Goal: Task Accomplishment & Management: Complete application form

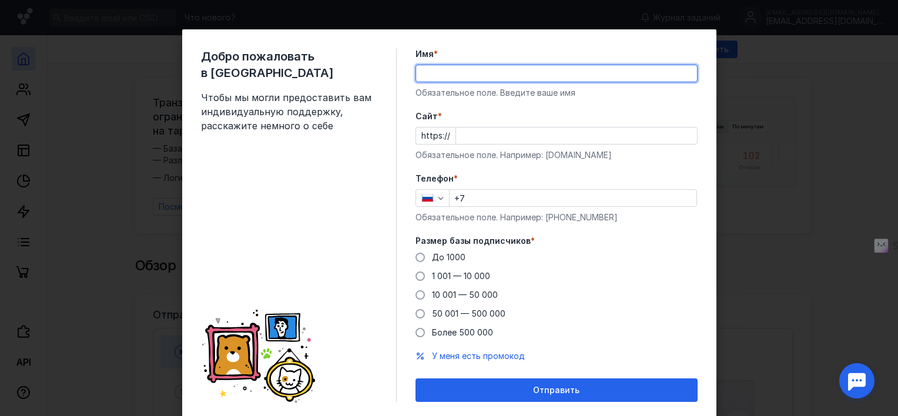
type input "[PERSON_NAME]"
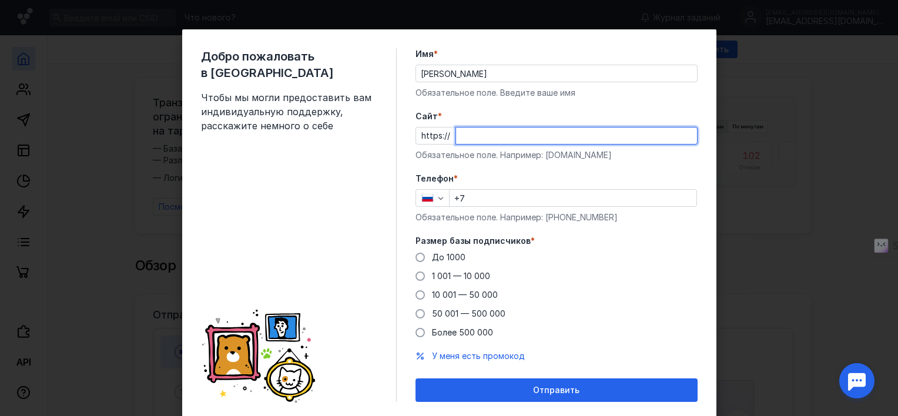
click at [548, 140] on input "Cайт *" at bounding box center [576, 136] width 241 height 16
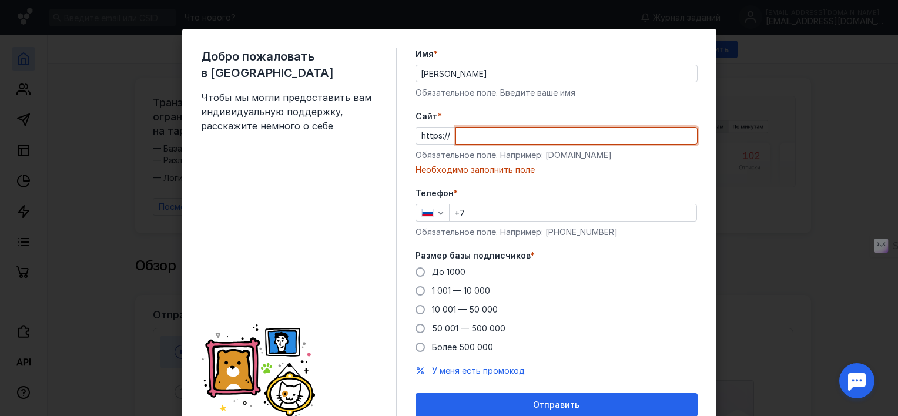
type input "v"
paste input "@Wild_RIDE_bot"
drag, startPoint x: 540, startPoint y: 124, endPoint x: 482, endPoint y: 125, distance: 58.2
click at [482, 125] on div "Cайт * https:// @Wild_RIDE_bot Обязательное поле. Например: [DOMAIN_NAME] Введи…" at bounding box center [557, 143] width 282 height 65
drag, startPoint x: 519, startPoint y: 136, endPoint x: 433, endPoint y: 136, distance: 86.4
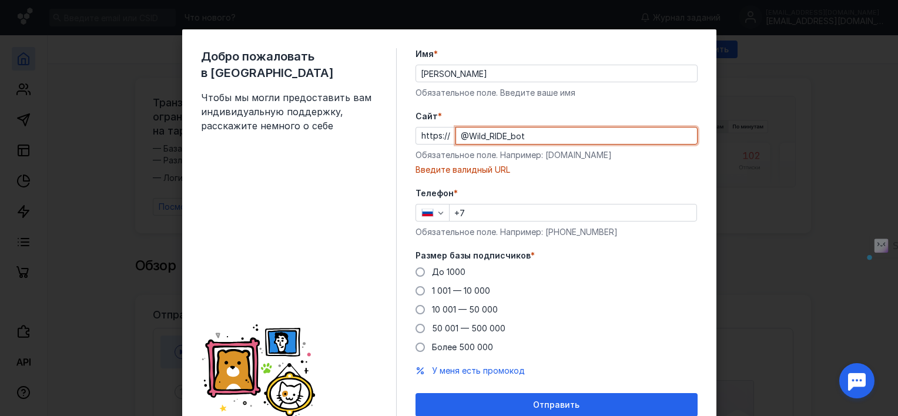
click at [433, 136] on div "https:// @Wild_RIDE_bot" at bounding box center [557, 136] width 282 height 18
paste input "[DOMAIN_NAME]/motoclubwr"
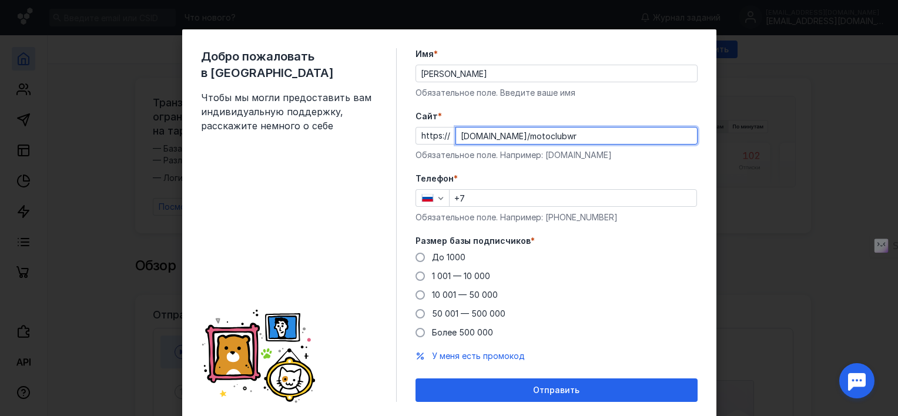
type input "[DOMAIN_NAME]/motoclubwr"
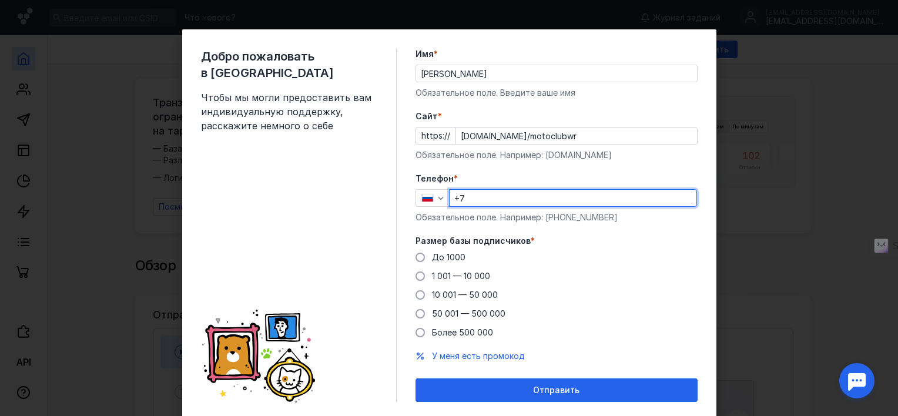
click at [504, 200] on input "+7" at bounding box center [573, 198] width 247 height 16
type input "[PHONE_NUMBER]"
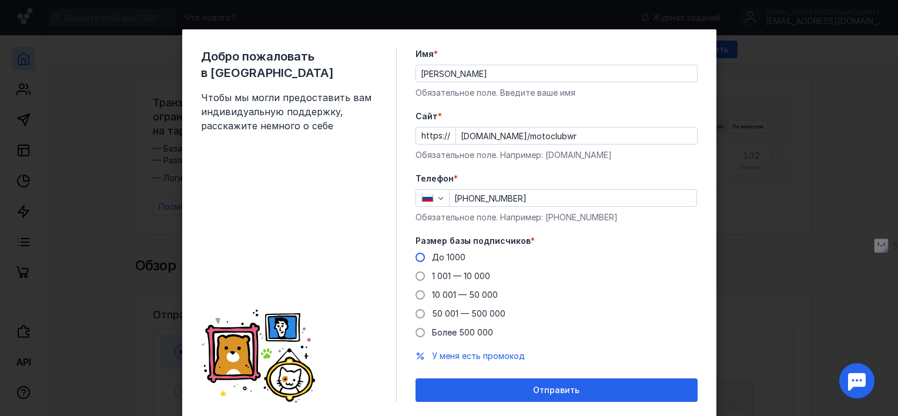
click at [458, 252] on span "До 1000" at bounding box center [449, 257] width 34 height 10
click at [0, 0] on input "До 1000" at bounding box center [0, 0] width 0 height 0
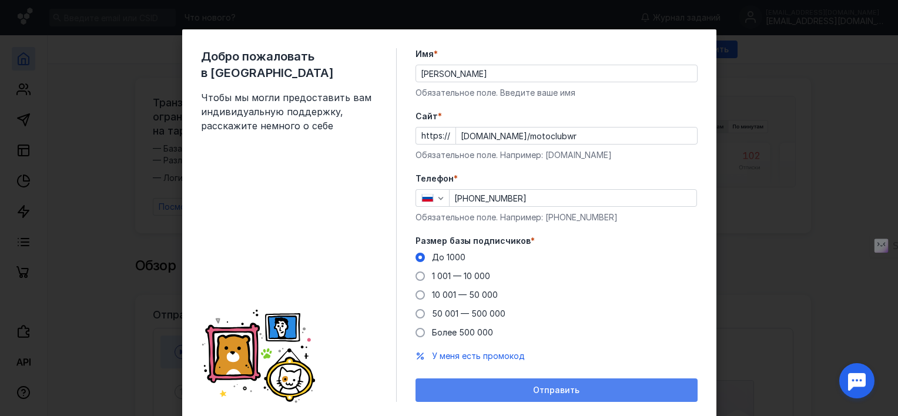
click at [543, 387] on span "Отправить" at bounding box center [556, 391] width 46 height 10
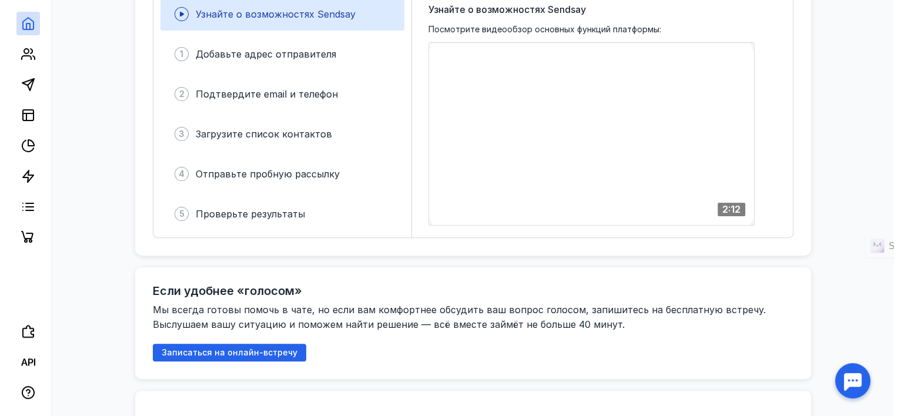
scroll to position [176, 0]
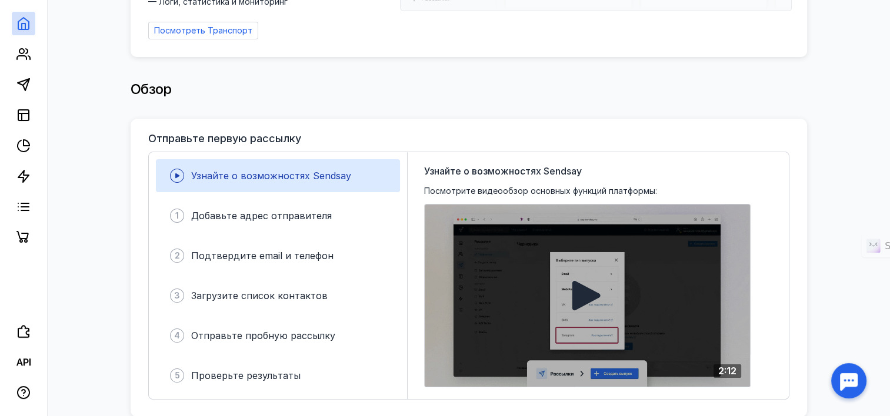
click at [607, 261] on div "Ваш браузер не поддерживает воспроизведение видео. Пожалуйста, обновите ваш бра…" at bounding box center [587, 295] width 326 height 183
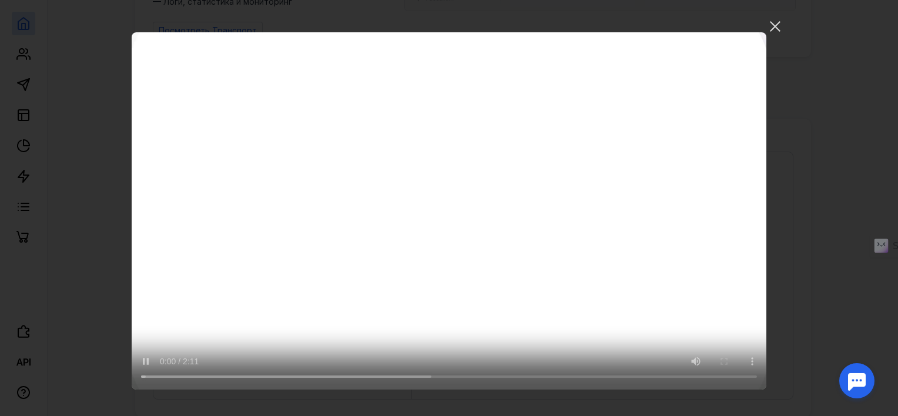
scroll to position [12, 0]
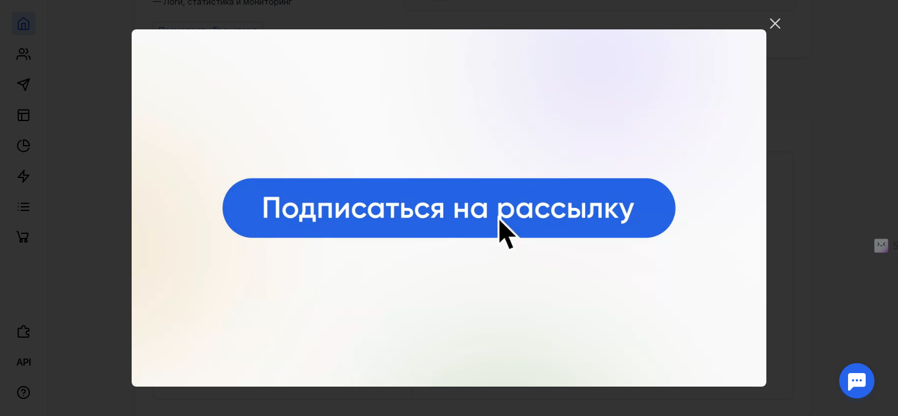
click at [319, 240] on video "Ваш браузер не поддерживает воспроизведение видео. Пожалуйста, обновите ваш бра…" at bounding box center [449, 207] width 635 height 357
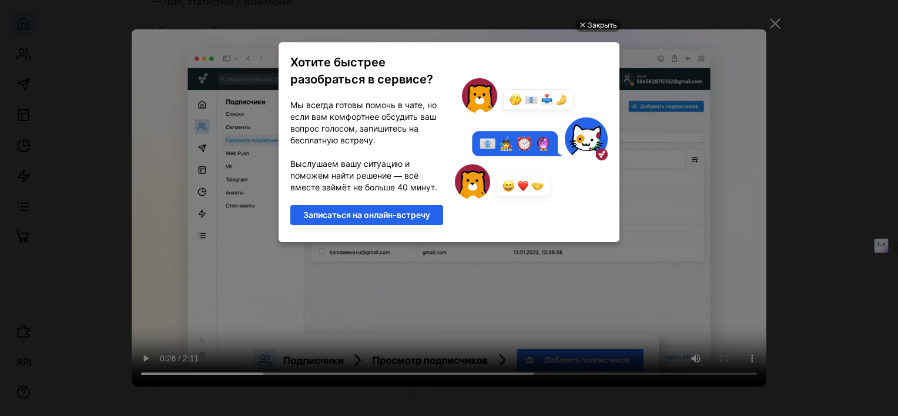
scroll to position [0, 0]
click at [611, 26] on div "Закрыть" at bounding box center [602, 25] width 29 height 13
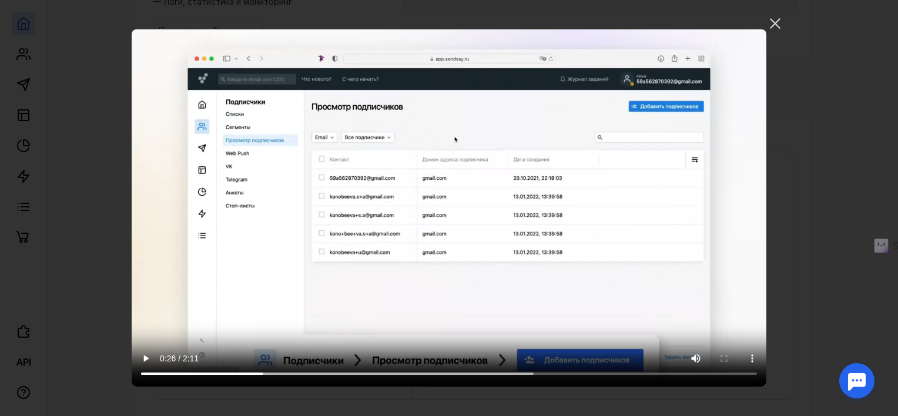
drag, startPoint x: 774, startPoint y: 25, endPoint x: 769, endPoint y: 31, distance: 7.1
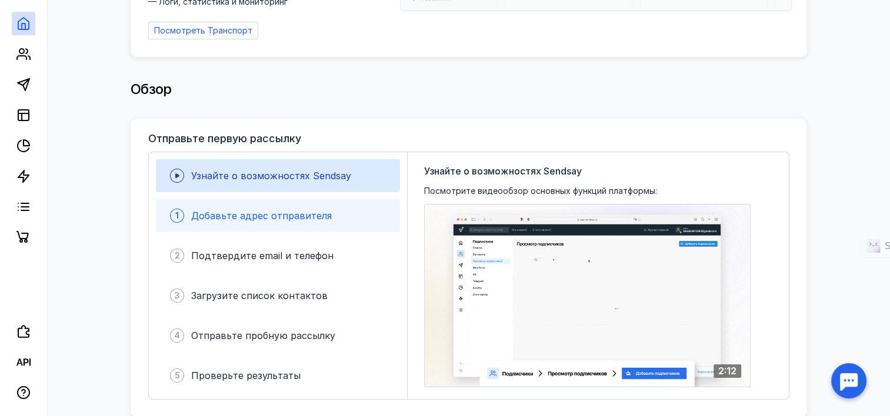
click at [323, 210] on span "Добавьте адрес отправителя" at bounding box center [261, 216] width 141 height 12
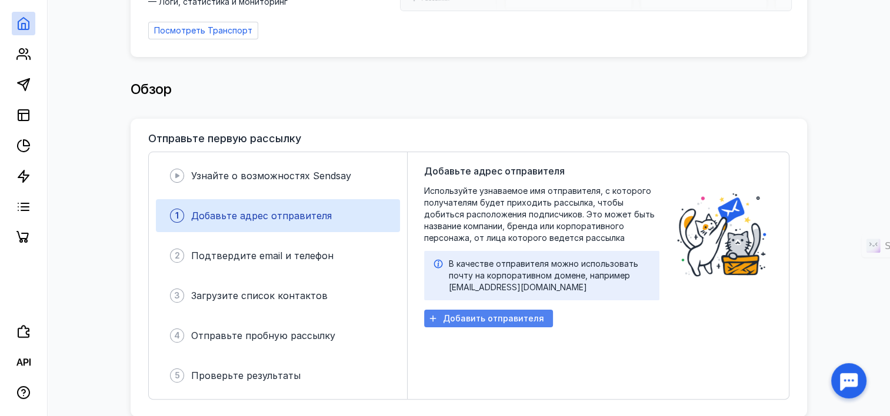
click at [499, 314] on span "Добавить отправителя" at bounding box center [493, 319] width 101 height 10
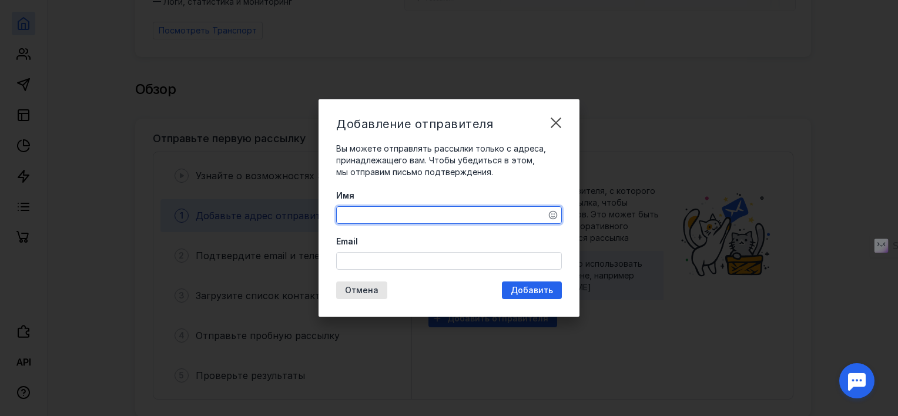
click at [452, 216] on textarea "Имя" at bounding box center [449, 215] width 225 height 16
type textarea "R"
type textarea "Квадроциклы Орск"
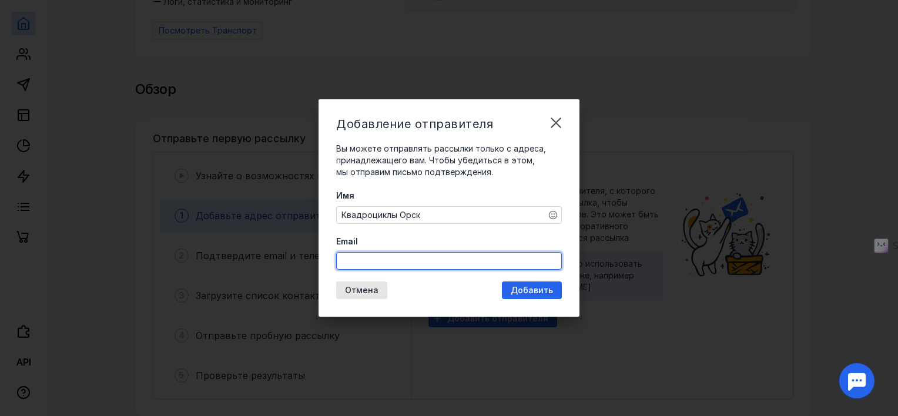
click at [430, 256] on input "Email" at bounding box center [449, 261] width 225 height 16
click at [530, 289] on div "Добавление отправителя Вы можете отправлять рассылки только с адреса, принадлеж…" at bounding box center [449, 208] width 261 height 218
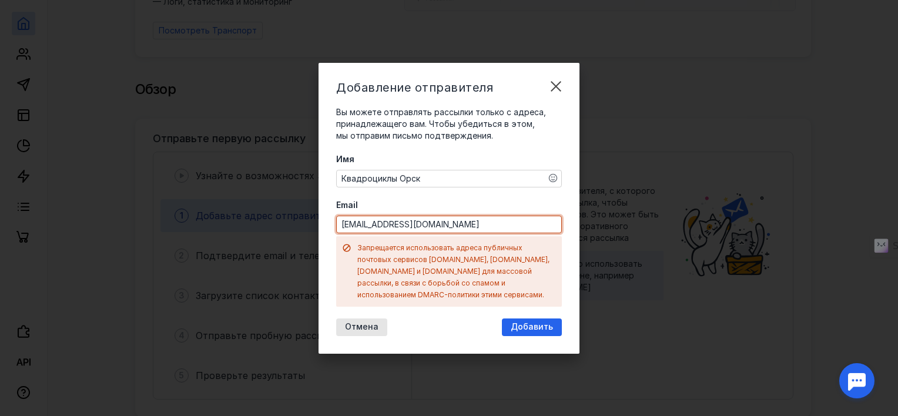
click at [450, 233] on input "[EMAIL_ADDRESS][DOMAIN_NAME]" at bounding box center [449, 224] width 225 height 16
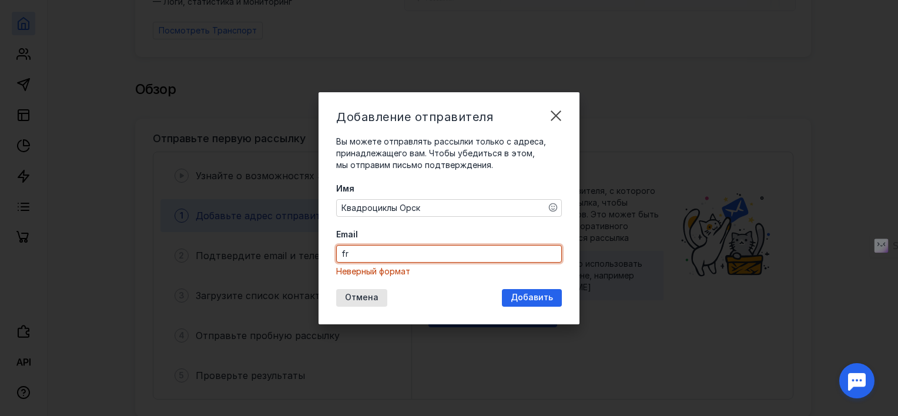
type input "f"
click at [453, 202] on textarea "Квадроциклы Орск" at bounding box center [449, 208] width 225 height 16
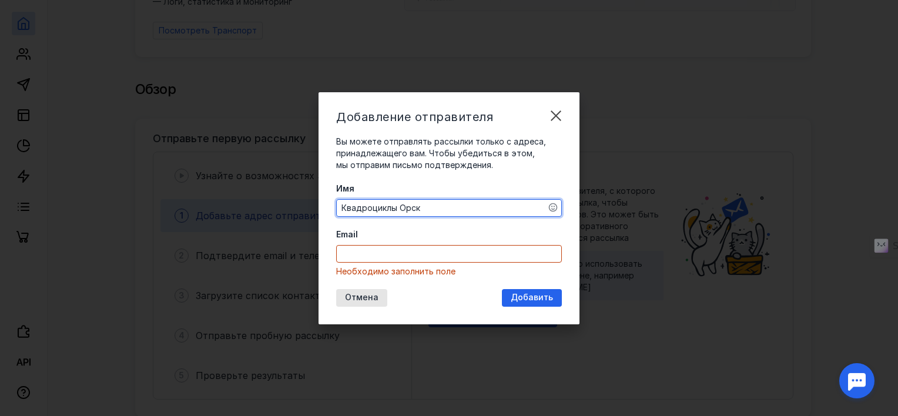
click at [458, 257] on input "Email" at bounding box center [449, 254] width 225 height 16
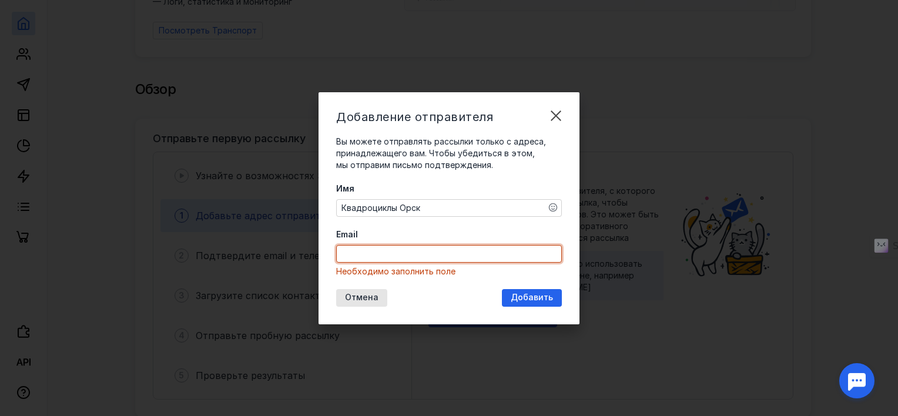
type input "[EMAIL_ADDRESS][DOMAIN_NAME]"
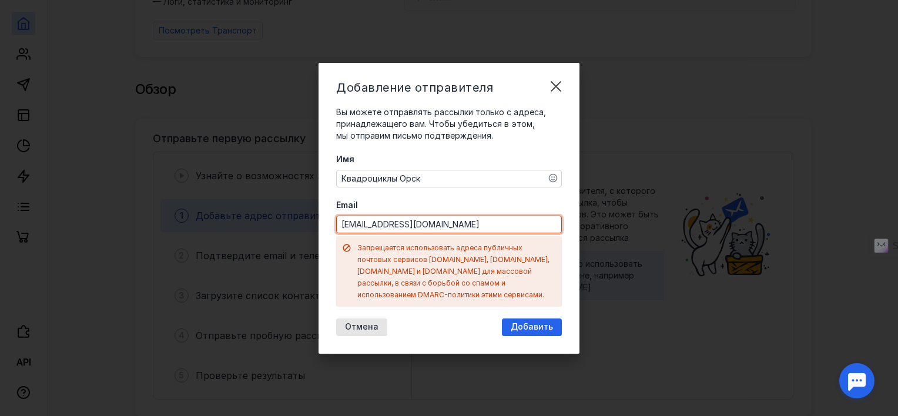
drag, startPoint x: 446, startPoint y: 226, endPoint x: 317, endPoint y: 224, distance: 128.8
click at [317, 224] on div "Добавление отправителя Вы можете отправлять рассылки только с адреса, принадлеж…" at bounding box center [449, 208] width 898 height 416
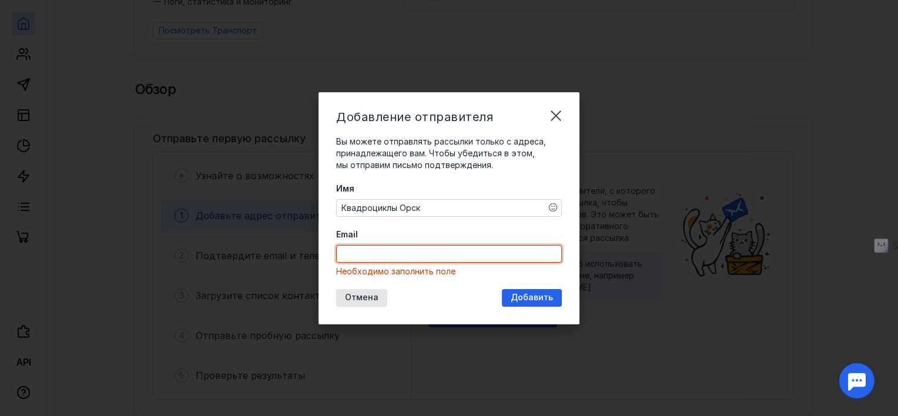
click at [403, 246] on input "Email" at bounding box center [449, 254] width 225 height 16
type input "[EMAIL_ADDRESS][DOMAIN_NAME]"
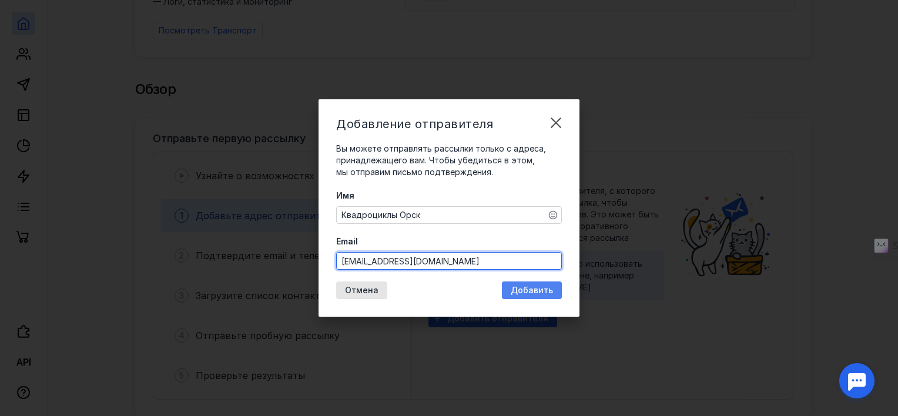
click at [529, 286] on span "Добавить" at bounding box center [532, 291] width 42 height 10
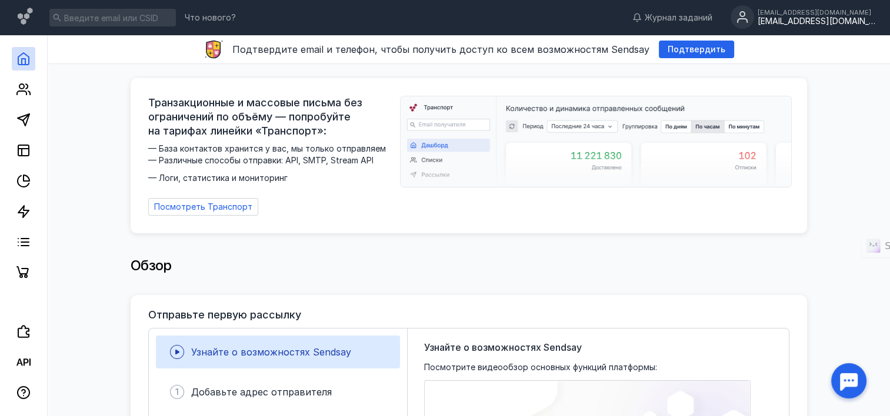
click at [823, 23] on div "[EMAIL_ADDRESS][DOMAIN_NAME]" at bounding box center [816, 21] width 118 height 10
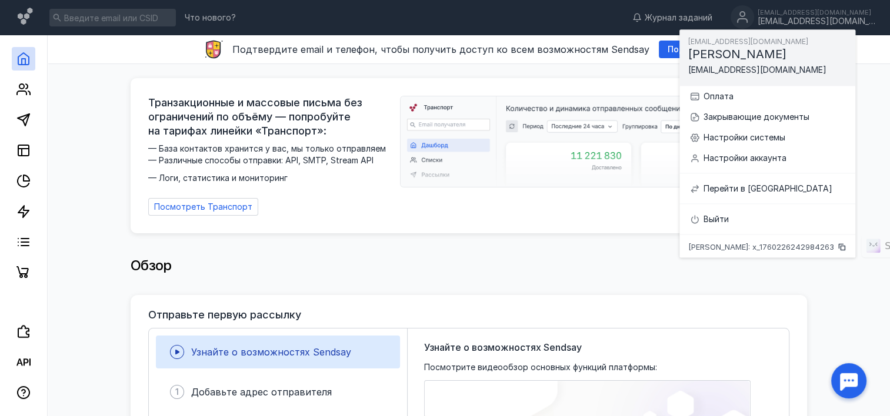
click at [611, 68] on div "Транзакционные и массовые письма без ограничений по объёму — попробуйте на тари…" at bounding box center [469, 151] width 676 height 175
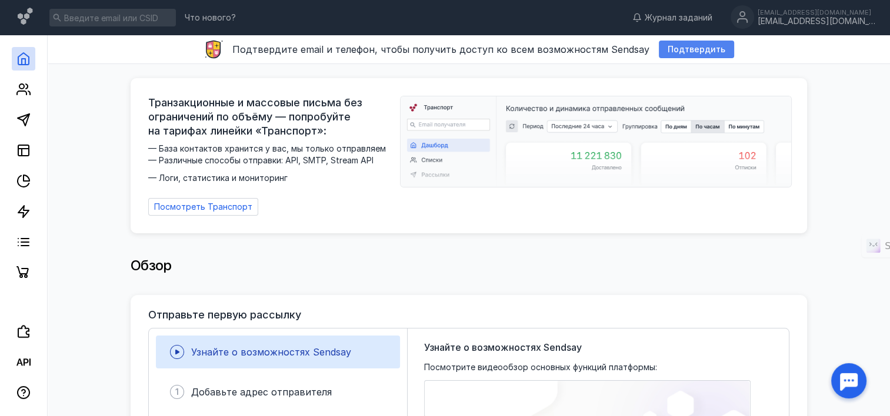
click at [661, 49] on div "Подтвердить" at bounding box center [695, 50] width 69 height 10
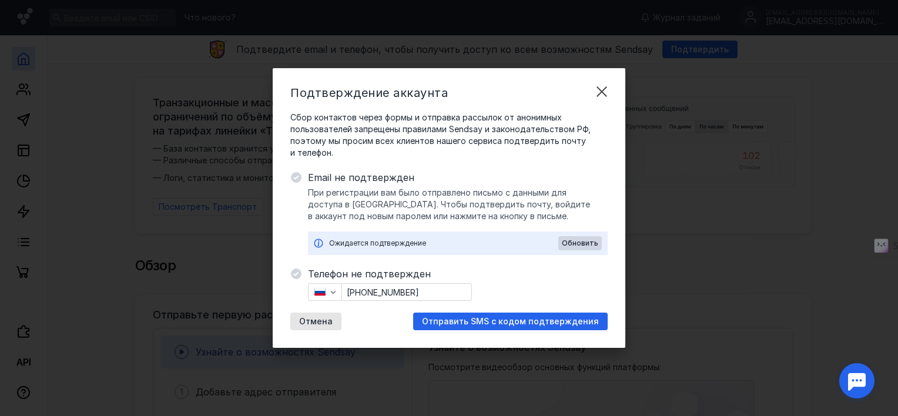
click at [424, 291] on input "[PHONE_NUMBER]" at bounding box center [406, 292] width 129 height 16
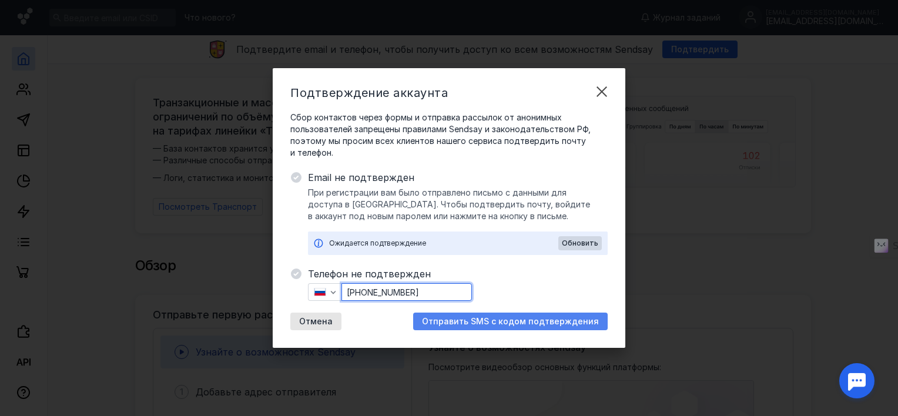
click at [462, 321] on span "Отправить SMS с кодом подтверждения" at bounding box center [510, 322] width 177 height 10
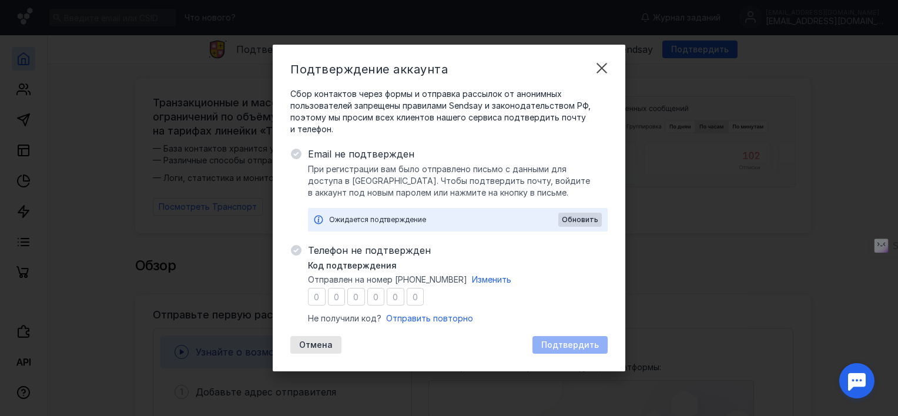
type input "2"
type input "4"
type input "9"
type input "3"
type input "2"
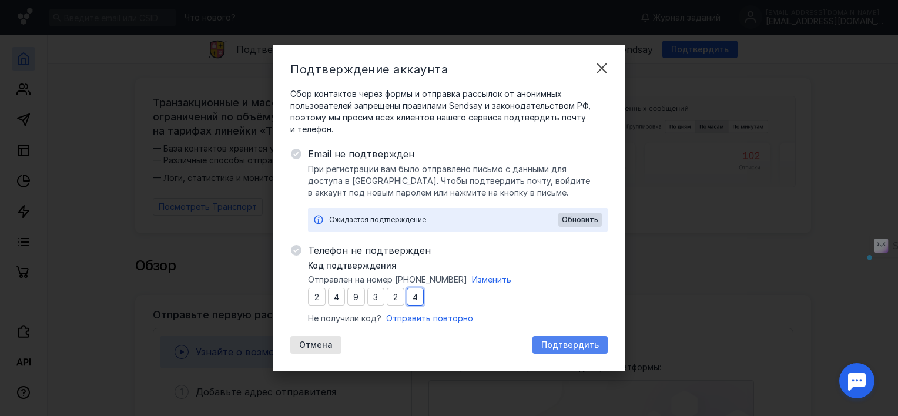
type input "4"
click at [597, 346] on span "Подтвердить" at bounding box center [571, 345] width 58 height 10
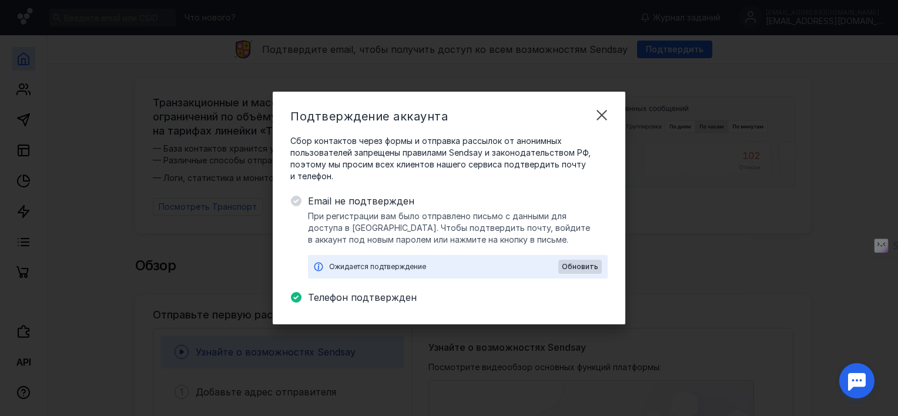
click at [484, 268] on div "Ожидается подтверждение" at bounding box center [443, 267] width 229 height 12
click at [575, 266] on span "Обновить" at bounding box center [580, 267] width 36 height 8
click at [566, 266] on span "Обновить" at bounding box center [580, 267] width 36 height 8
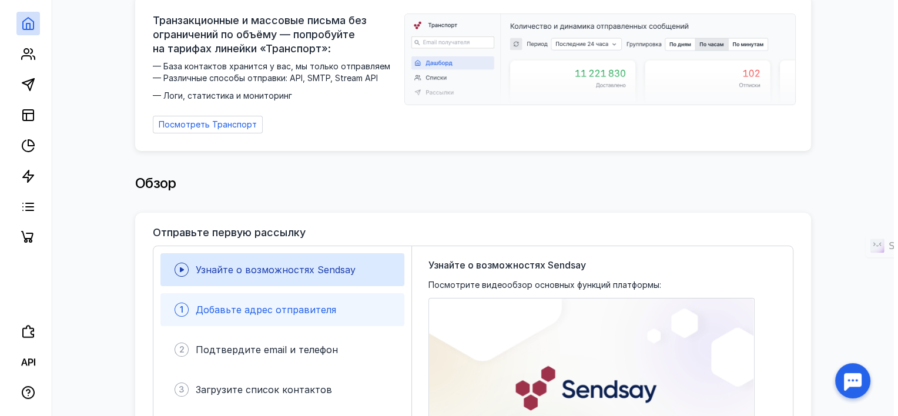
scroll to position [118, 0]
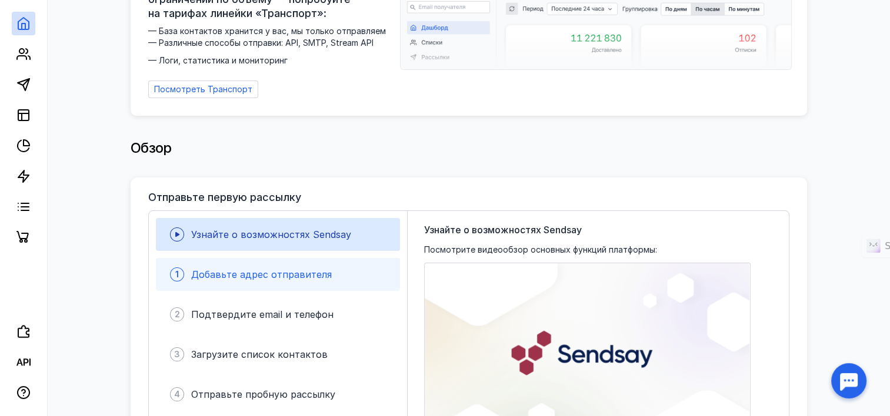
click at [328, 268] on div "1 Добавьте адрес отправителя" at bounding box center [278, 274] width 244 height 33
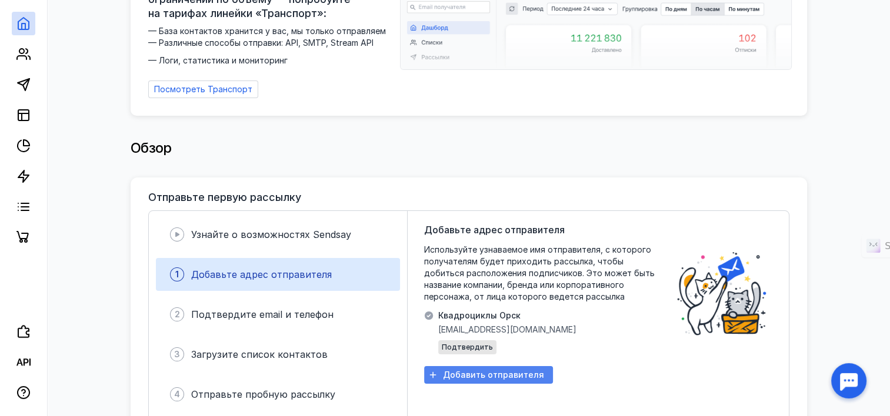
click at [506, 371] on span "Добавить отправителя" at bounding box center [493, 375] width 101 height 10
click at [496, 328] on span "[EMAIL_ADDRESS][DOMAIN_NAME]" at bounding box center [507, 330] width 138 height 12
click at [522, 327] on span "[EMAIL_ADDRESS][DOMAIN_NAME]" at bounding box center [507, 330] width 138 height 12
drag, startPoint x: 517, startPoint y: 310, endPoint x: 439, endPoint y: 315, distance: 78.3
click at [439, 315] on span "Квадроциклы Орск" at bounding box center [507, 316] width 138 height 12
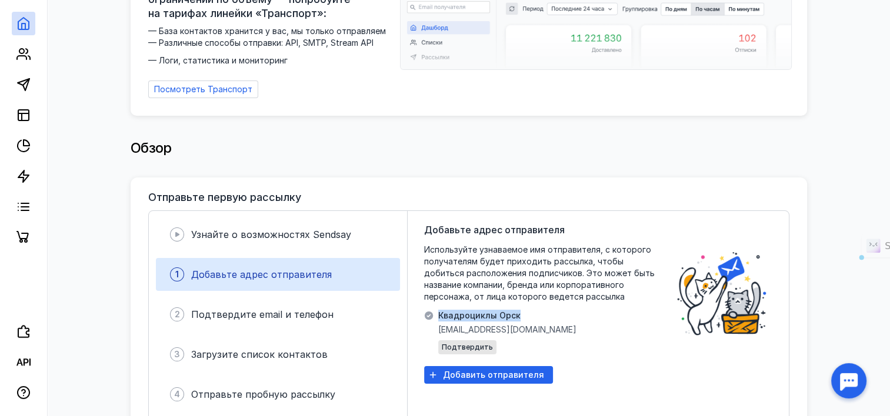
copy span "Квадроциклы Орск"
click at [496, 370] on span "Добавить отправителя" at bounding box center [493, 375] width 101 height 10
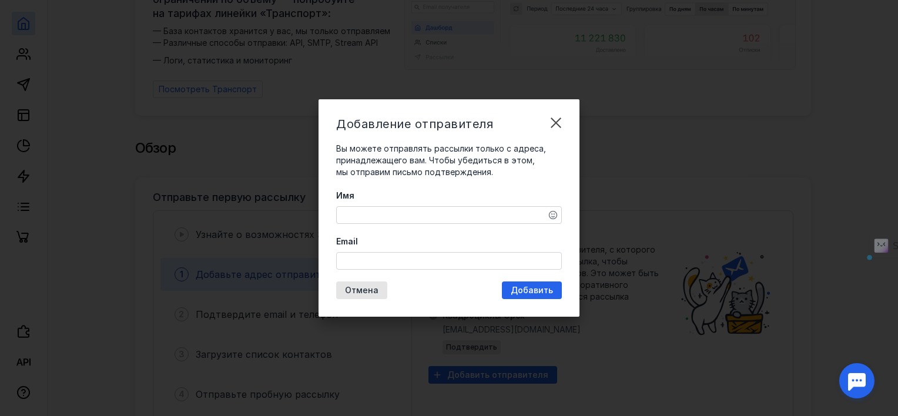
click at [442, 218] on textarea "Имя" at bounding box center [449, 215] width 225 height 16
paste textarea "Квадроциклы Орск"
type textarea "Квадроциклы Орск"
